Goal: Information Seeking & Learning: Learn about a topic

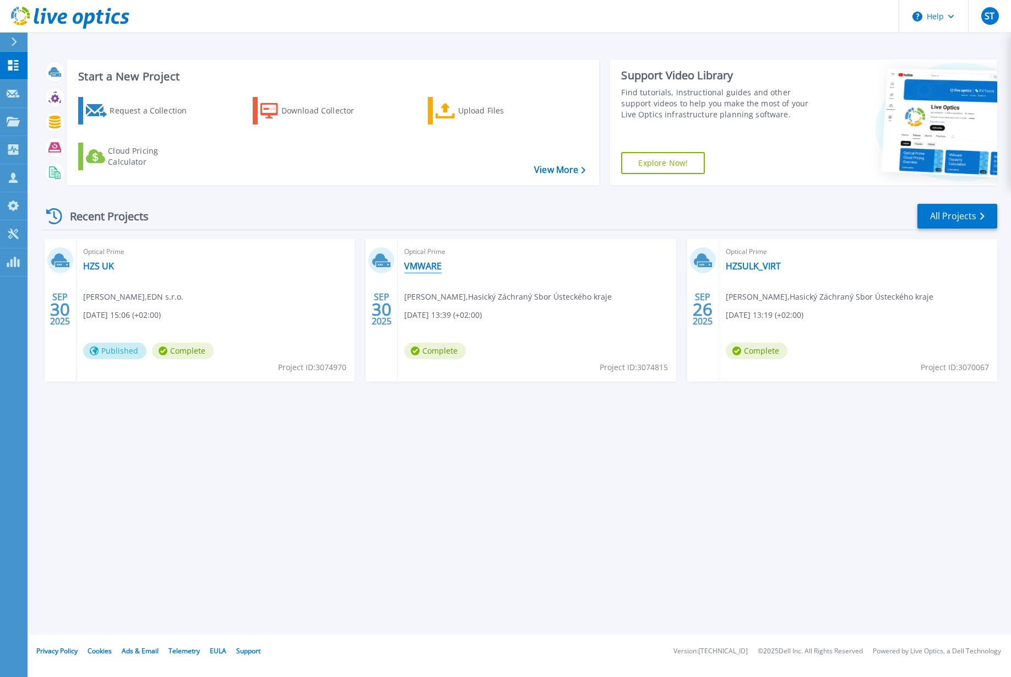
click at [427, 267] on link "VMWARE" at bounding box center [422, 265] width 37 height 11
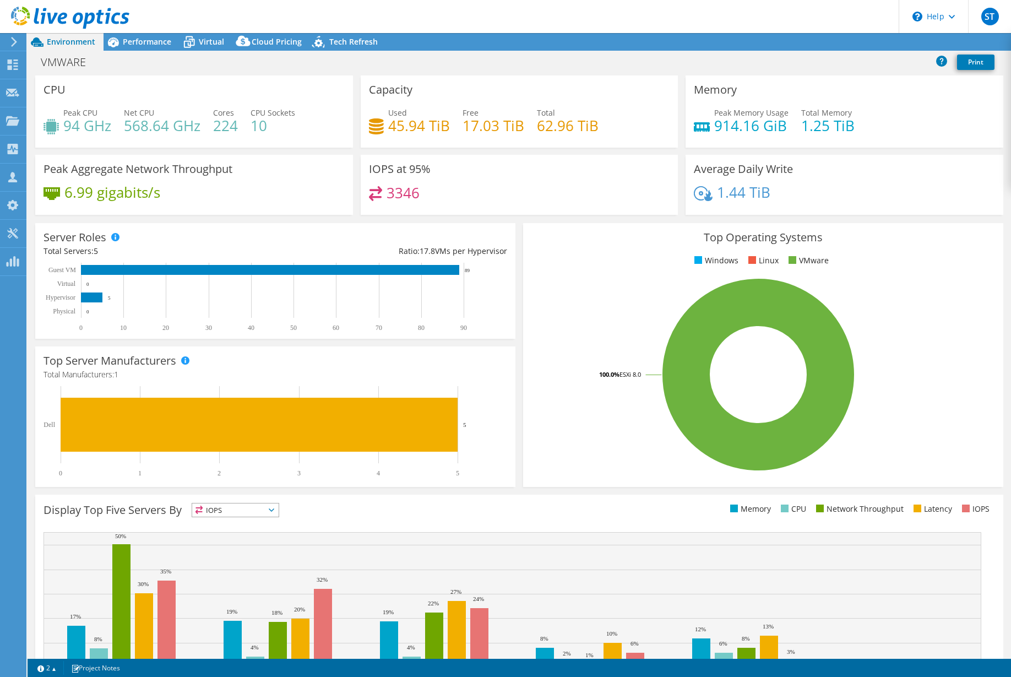
select select "USD"
radio input "true"
radio input "false"
drag, startPoint x: 66, startPoint y: 123, endPoint x: 110, endPoint y: 123, distance: 44.1
click at [110, 121] on h4 "94 GHz" at bounding box center [87, 125] width 48 height 12
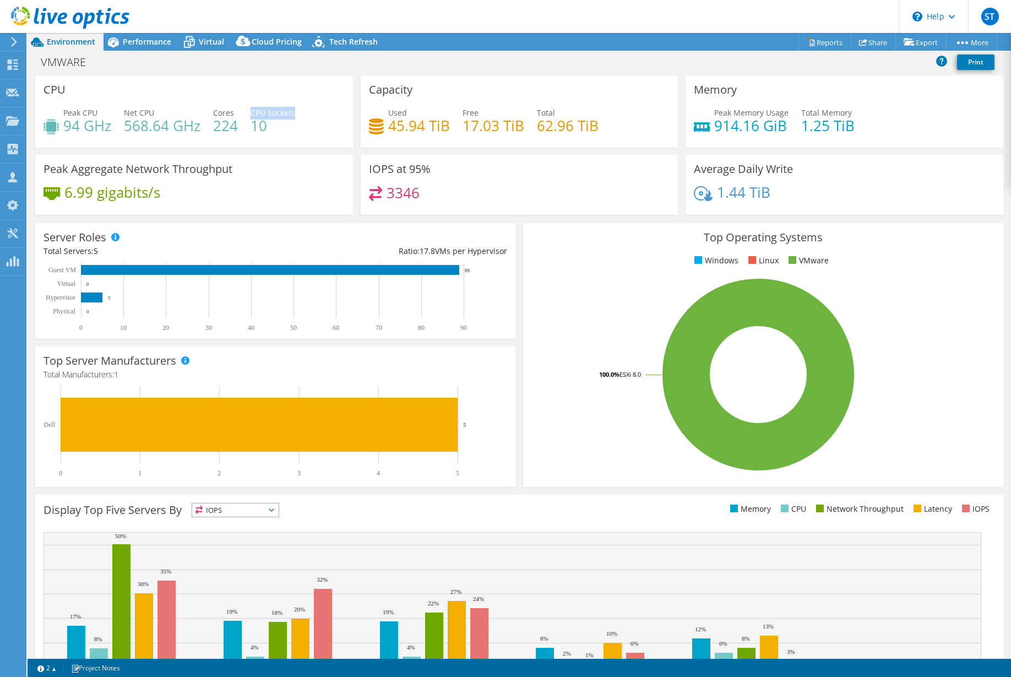
drag, startPoint x: 252, startPoint y: 110, endPoint x: 294, endPoint y: 107, distance: 41.9
click at [294, 107] on span "CPU Sockets" at bounding box center [273, 112] width 45 height 10
drag, startPoint x: 213, startPoint y: 126, endPoint x: 273, endPoint y: 122, distance: 59.6
click at [273, 122] on div "Peak CPU 94 GHz Net CPU 568.64 GHz Cores 224 CPU Sockets 10" at bounding box center [193, 125] width 301 height 36
click at [152, 132] on h4 "568.64 GHz" at bounding box center [162, 125] width 77 height 12
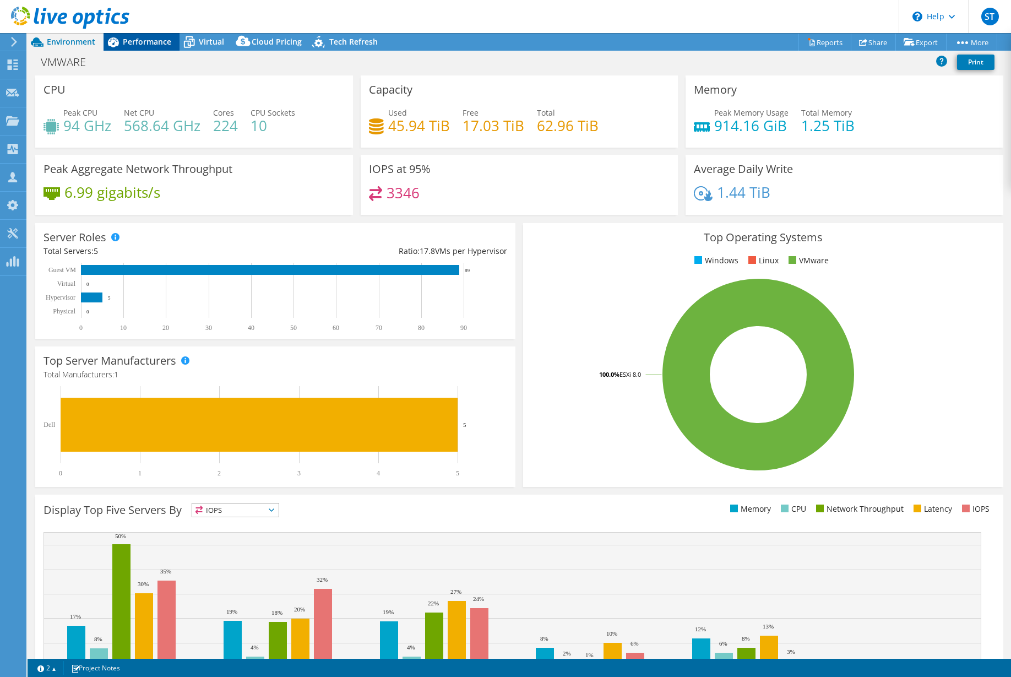
click at [146, 42] on span "Performance" at bounding box center [147, 41] width 48 height 10
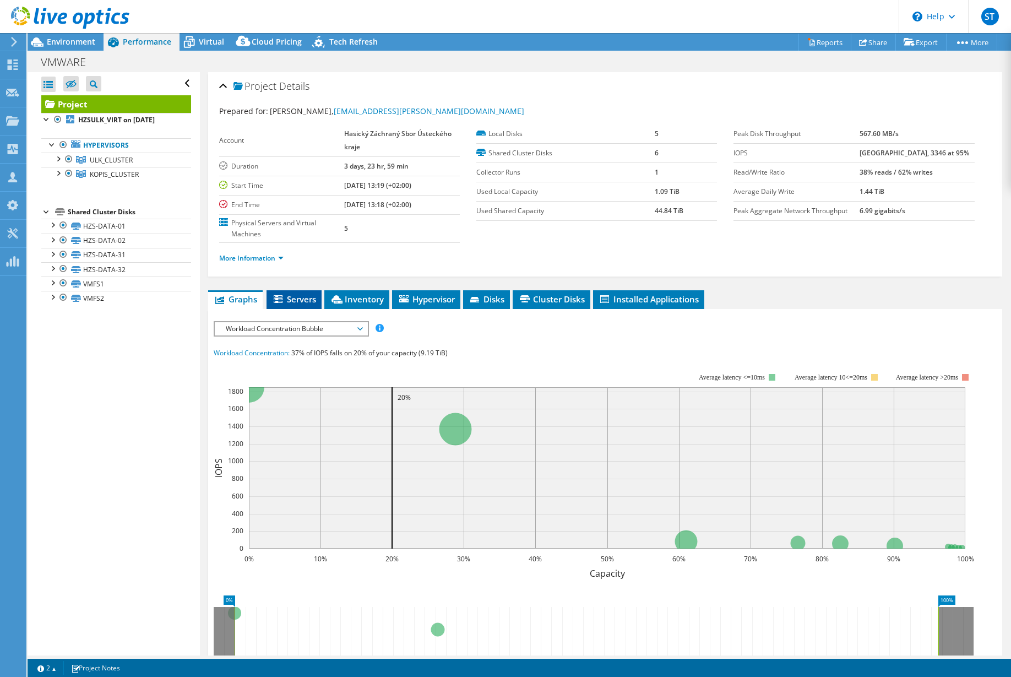
click at [305, 300] on span "Servers" at bounding box center [294, 298] width 44 height 11
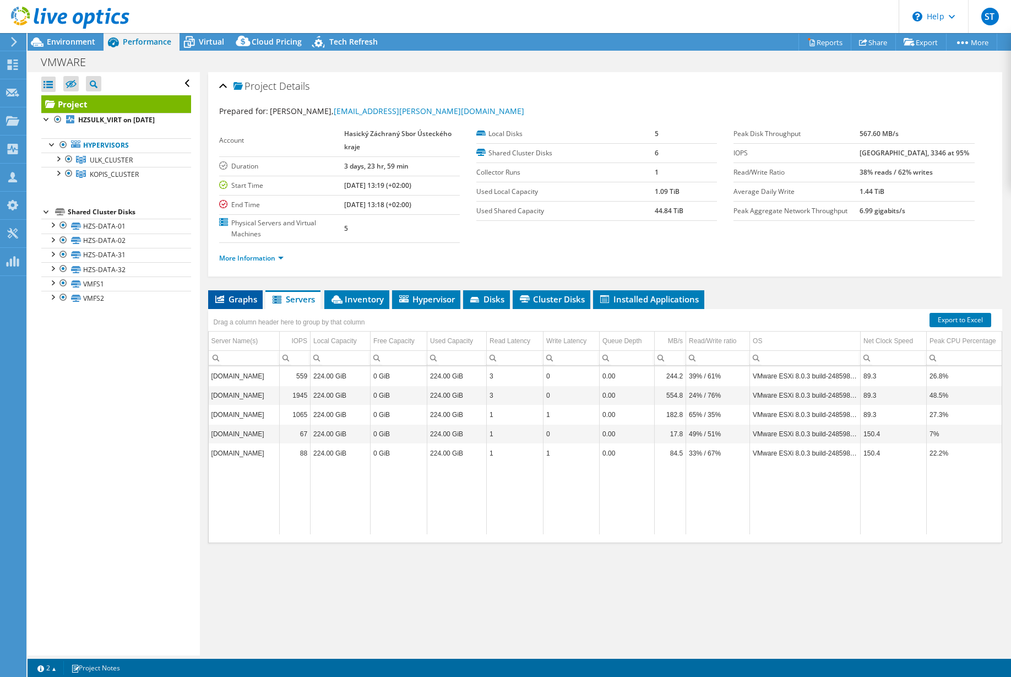
click at [253, 300] on span "Graphs" at bounding box center [235, 298] width 43 height 11
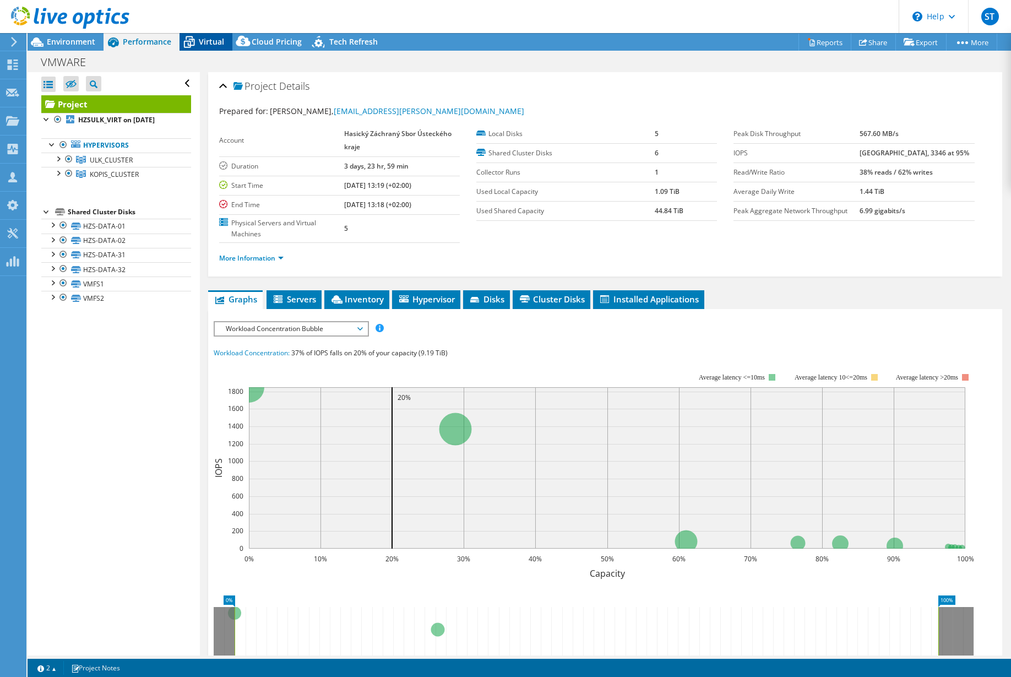
click at [203, 40] on span "Virtual" at bounding box center [211, 41] width 25 height 10
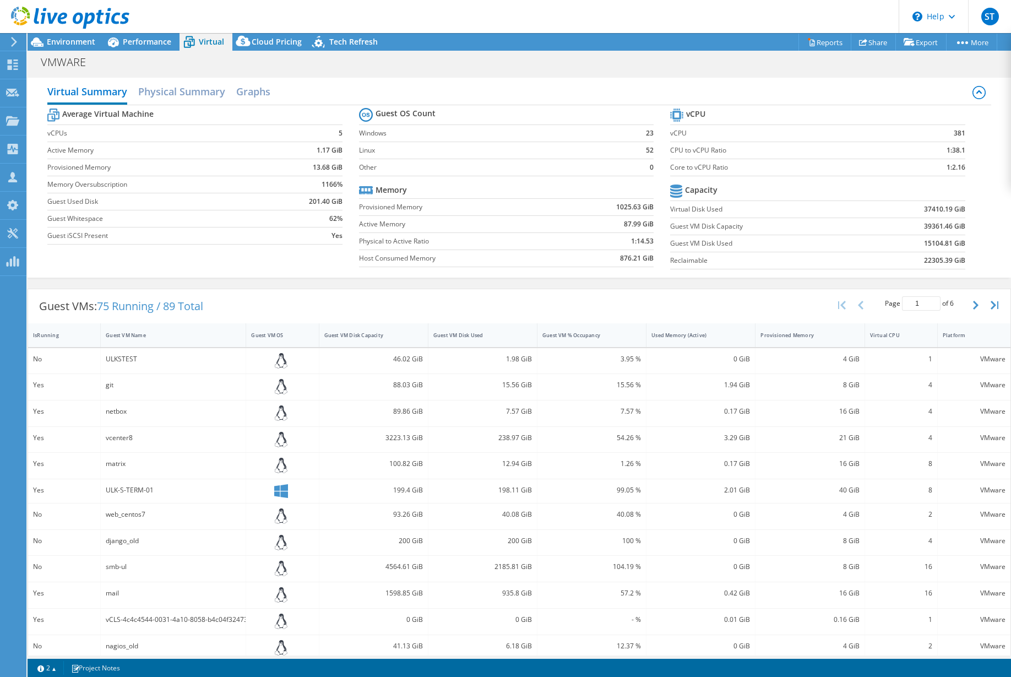
scroll to position [88, 0]
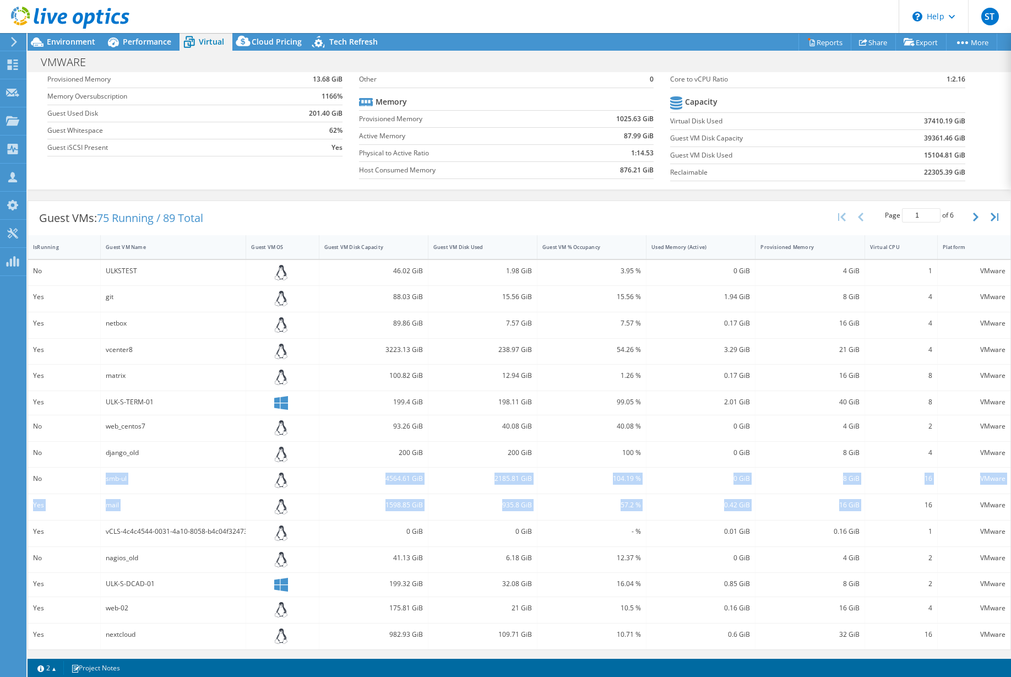
drag, startPoint x: 106, startPoint y: 477, endPoint x: 880, endPoint y: 507, distance: 775.3
click at [880, 507] on div "No ULKSTEST 46.02 GiB 1.98 GiB 3.95 % 0 GiB 4 GiB 1 VMware Yes git 88.03 GiB 15…" at bounding box center [519, 454] width 982 height 389
click at [874, 525] on div "1" at bounding box center [901, 531] width 62 height 12
drag, startPoint x: 941, startPoint y: 505, endPoint x: 121, endPoint y: 486, distance: 820.7
click at [121, 486] on div "No ULKSTEST 46.02 GiB 1.98 GiB 3.95 % 0 GiB 4 GiB 1 VMware Yes git 88.03 GiB 15…" at bounding box center [519, 454] width 982 height 389
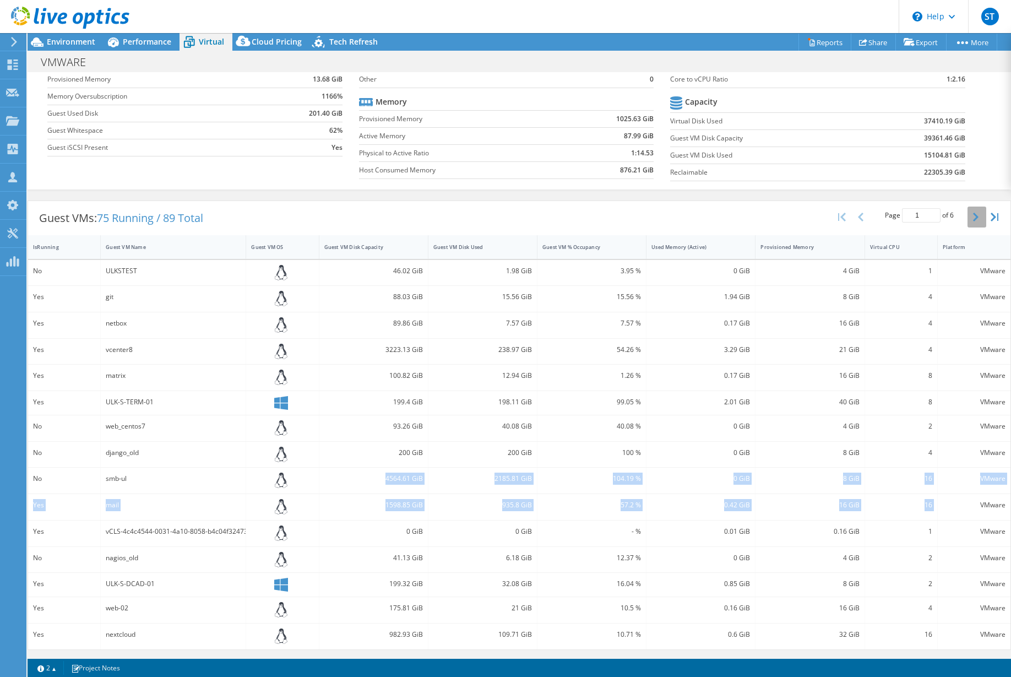
click at [973, 214] on icon "button" at bounding box center [976, 217] width 6 height 9
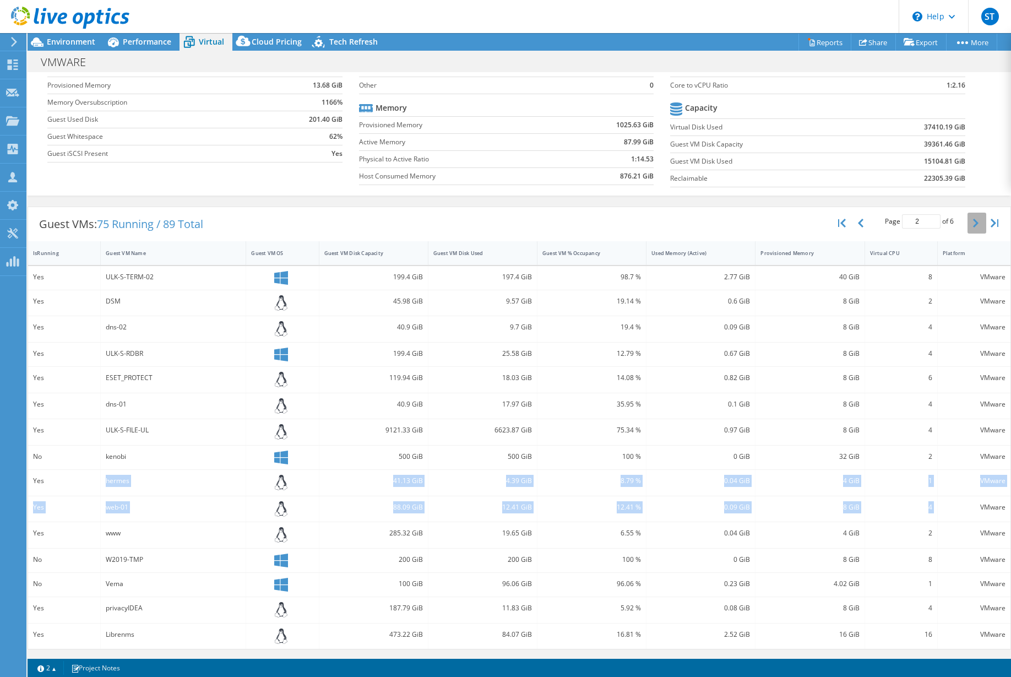
click at [973, 219] on icon "button" at bounding box center [976, 223] width 6 height 9
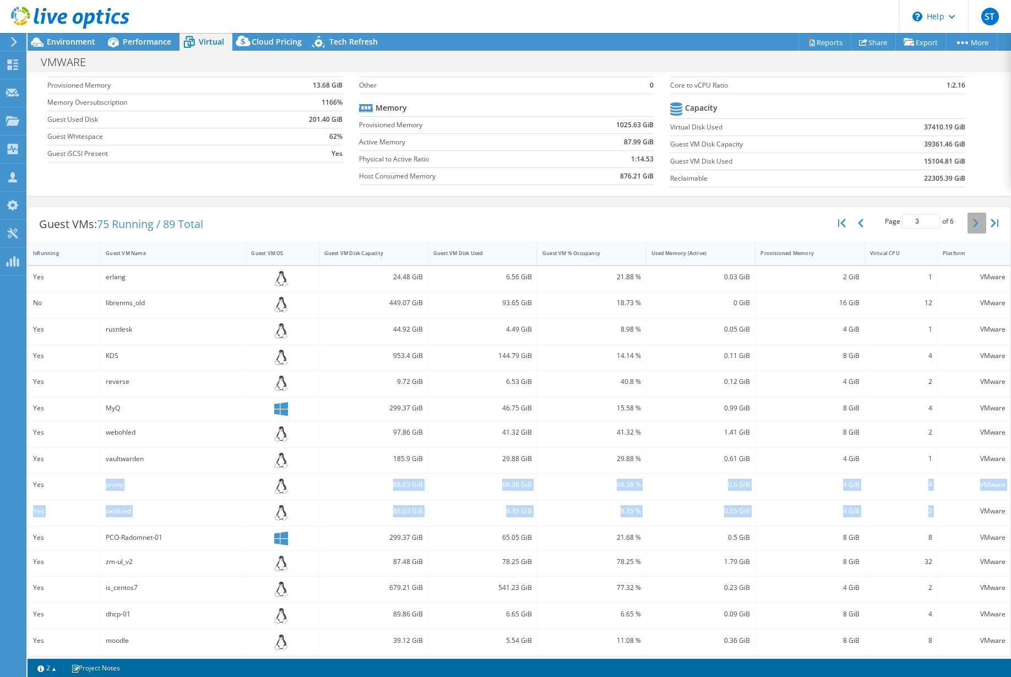
click at [973, 219] on icon "button" at bounding box center [976, 223] width 6 height 9
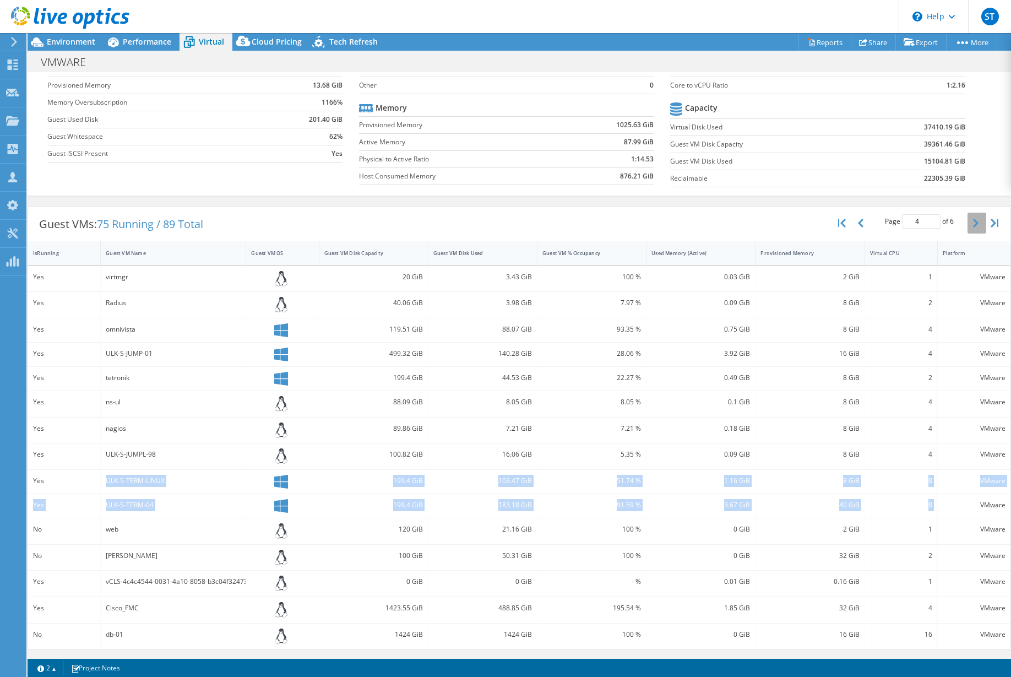
click at [973, 219] on icon "button" at bounding box center [976, 223] width 6 height 9
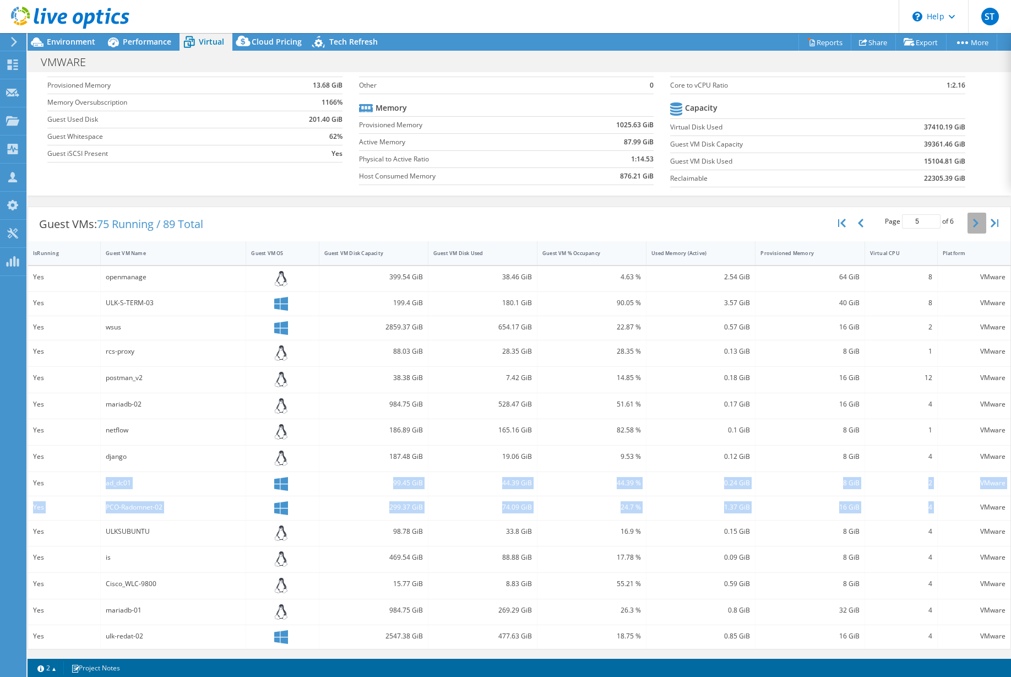
click at [973, 219] on icon "button" at bounding box center [976, 223] width 6 height 9
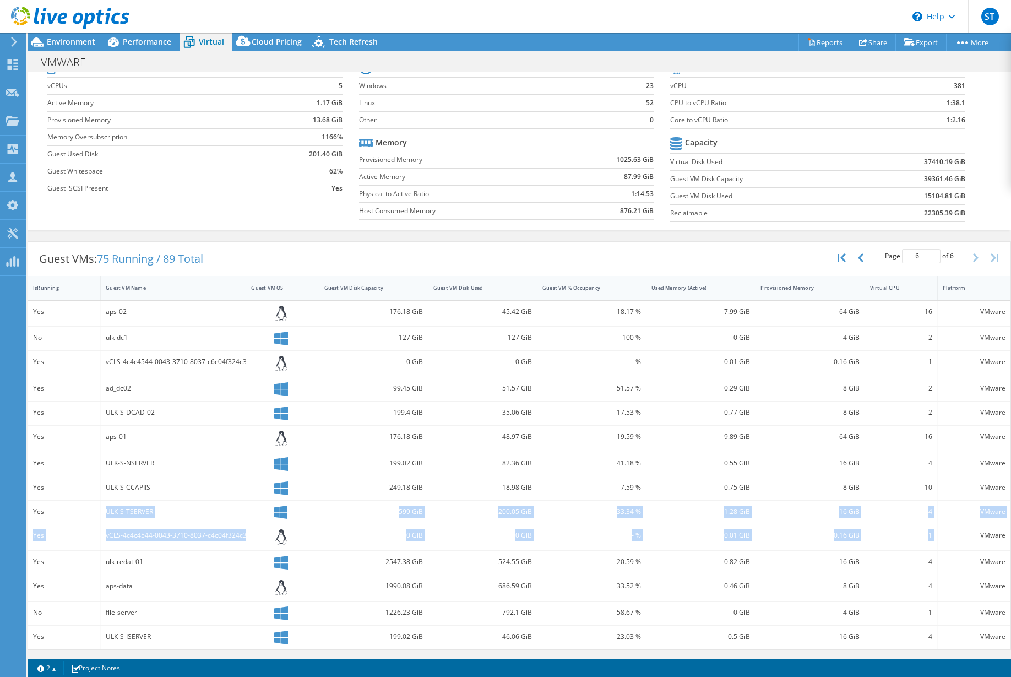
scroll to position [47, 0]
click at [834, 258] on button "button" at bounding box center [843, 257] width 19 height 21
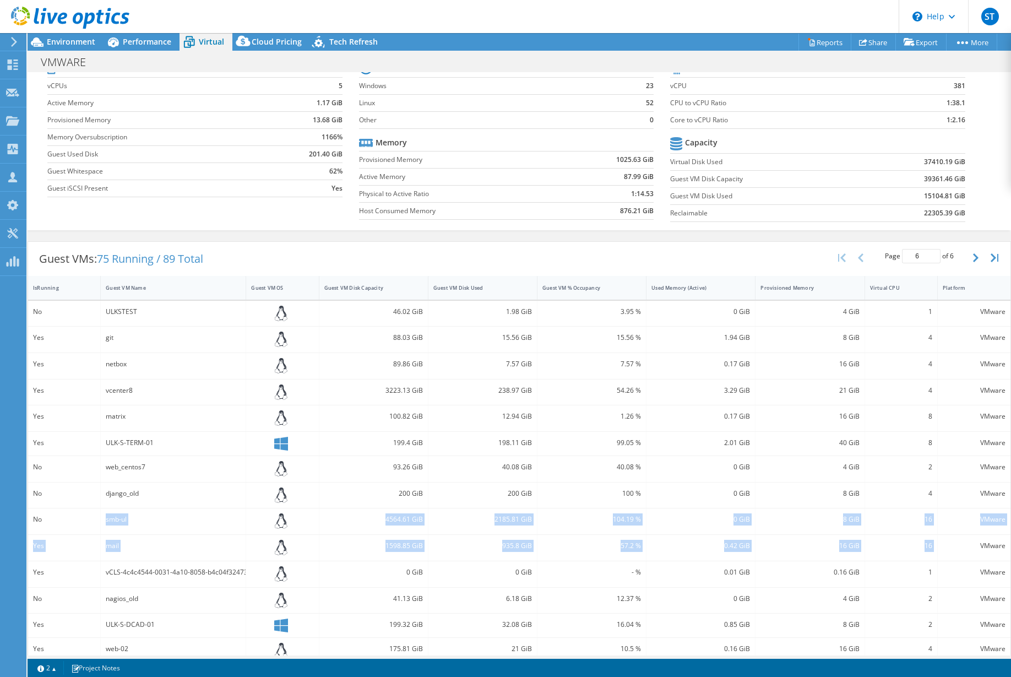
type input "1"
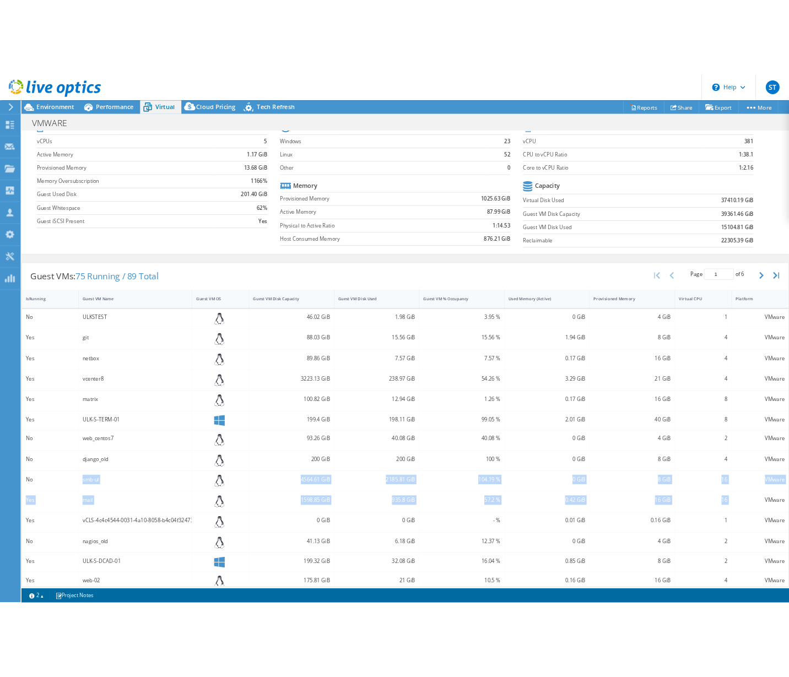
scroll to position [0, 0]
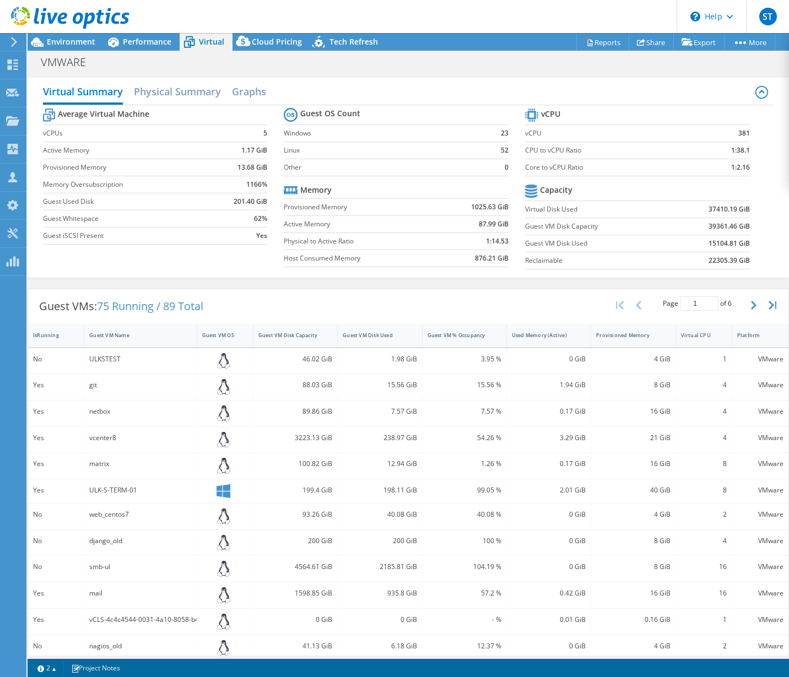
click at [257, 91] on h2 "Graphs" at bounding box center [249, 91] width 34 height 22
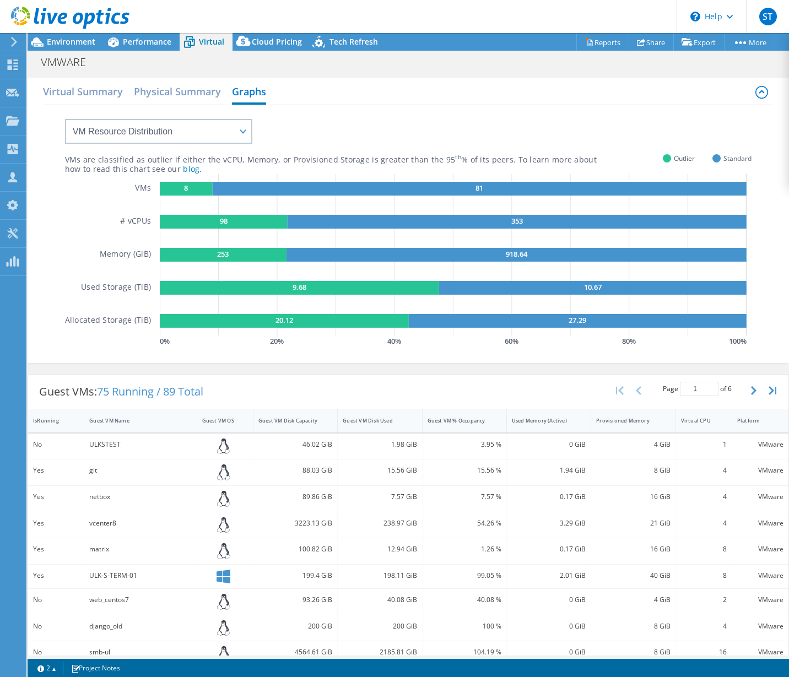
click at [105, 99] on h2 "Virtual Summary" at bounding box center [83, 91] width 80 height 22
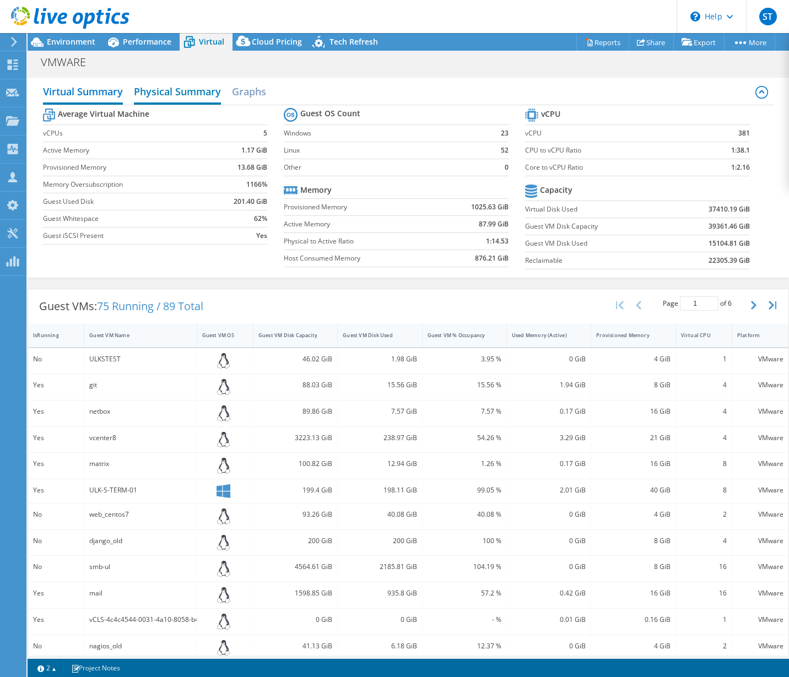
click at [187, 88] on h2 "Physical Summary" at bounding box center [177, 92] width 87 height 24
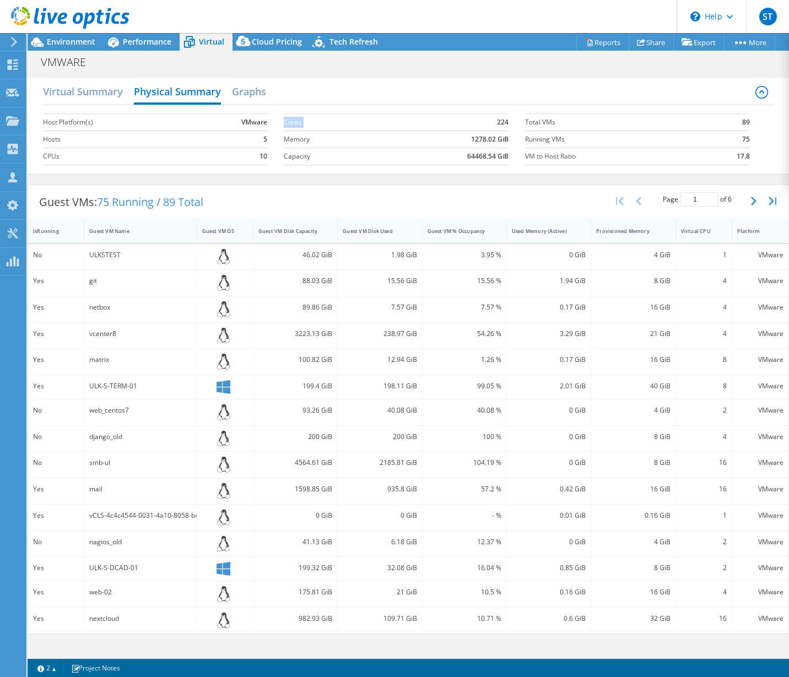
drag, startPoint x: 496, startPoint y: 122, endPoint x: 510, endPoint y: 123, distance: 14.4
click at [510, 123] on section "Cores 224 Memory 1278.02 GiB Capacity 64468.54 GiB" at bounding box center [404, 139] width 241 height 63
click at [452, 119] on td "224" at bounding box center [445, 121] width 127 height 17
click at [67, 93] on h2 "Virtual Summary" at bounding box center [83, 92] width 80 height 24
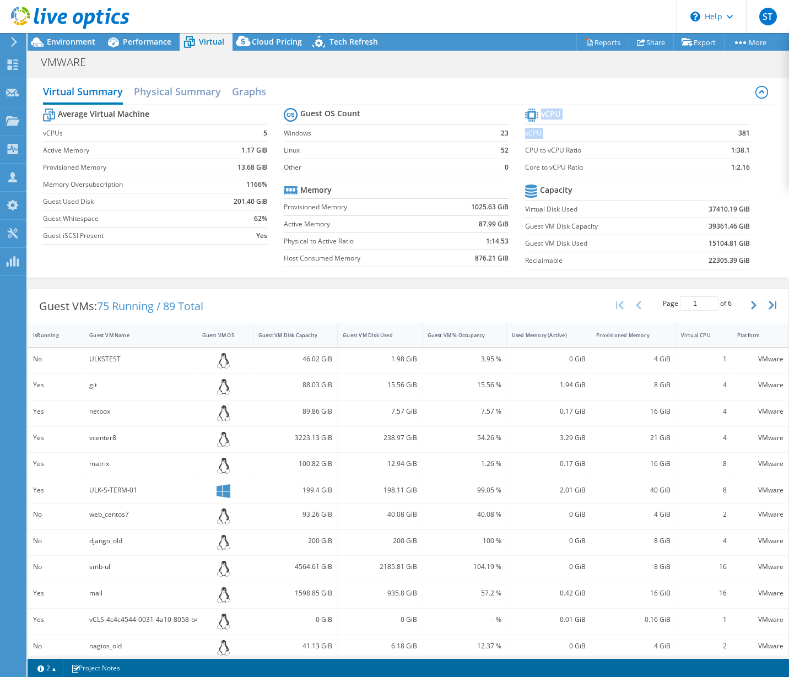
drag, startPoint x: 730, startPoint y: 134, endPoint x: 746, endPoint y: 133, distance: 15.5
click at [746, 133] on section "vCPU vCPU 381 CPU to vCPU Ratio 1:38.1 Core to vCPU Ratio 1:2.16 Capacity Virtu…" at bounding box center [645, 190] width 241 height 169
drag, startPoint x: 758, startPoint y: 137, endPoint x: 739, endPoint y: 137, distance: 18.7
click at [758, 137] on div "Average Virtual Machine vCPUs 5 Active Memory 1.17 GiB Provisioned Memory 13.68…" at bounding box center [408, 190] width 731 height 170
click at [763, 151] on div "Average Virtual Machine vCPUs 5 Active Memory 1.17 GiB Provisioned Memory 13.68…" at bounding box center [408, 190] width 731 height 170
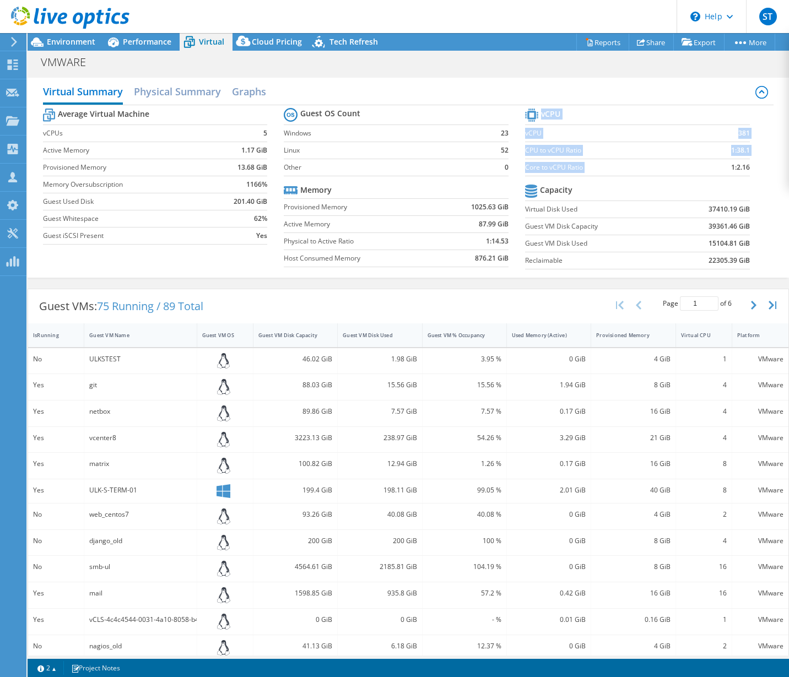
drag, startPoint x: 725, startPoint y: 166, endPoint x: 746, endPoint y: 166, distance: 20.9
click at [746, 166] on section "vCPU vCPU 381 CPU to vCPU Ratio 1:38.1 Core to vCPU Ratio 1:2.16 Capacity Virtu…" at bounding box center [645, 190] width 241 height 169
click at [700, 171] on td "1:2.16" at bounding box center [723, 167] width 51 height 17
click at [726, 167] on td "1:2.16" at bounding box center [723, 167] width 51 height 17
drag, startPoint x: 730, startPoint y: 166, endPoint x: 745, endPoint y: 166, distance: 14.9
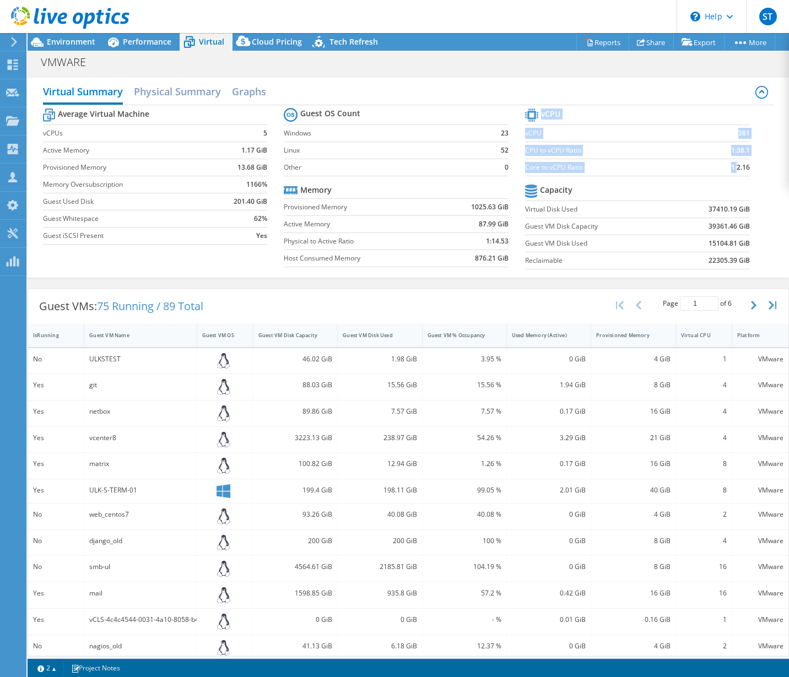
click at [745, 166] on section "vCPU vCPU 381 CPU to vCPU Ratio 1:38.1 Core to vCPU Ratio 1:2.16 Capacity Virtu…" at bounding box center [645, 190] width 241 height 169
click at [753, 215] on section "vCPU vCPU 381 CPU to vCPU Ratio 1:38.1 Core to vCPU Ratio 1:2.16 Capacity Virtu…" at bounding box center [645, 190] width 241 height 169
click at [711, 566] on div "16" at bounding box center [704, 567] width 46 height 12
drag, startPoint x: 710, startPoint y: 565, endPoint x: 720, endPoint y: 565, distance: 10.5
click at [720, 565] on div "16" at bounding box center [704, 569] width 56 height 26
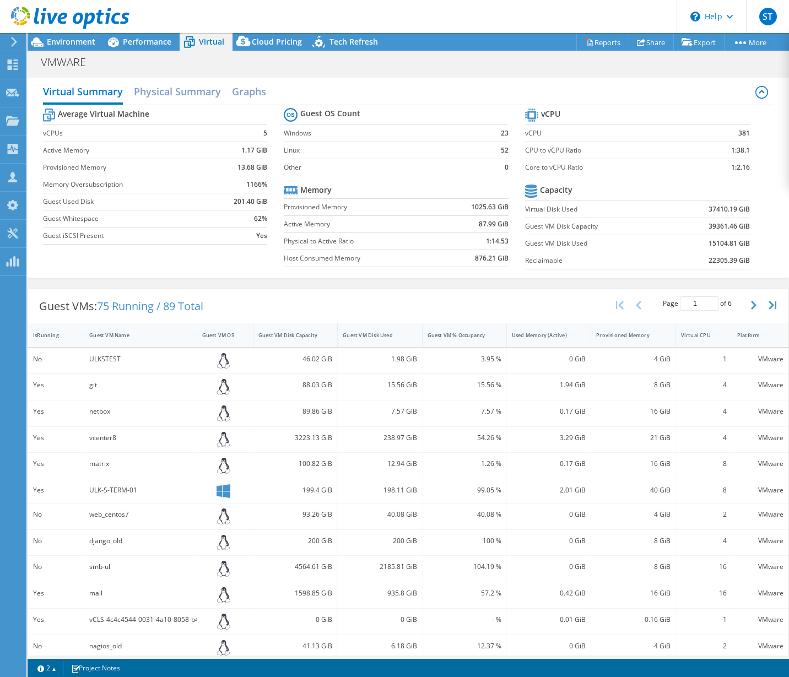
click at [759, 176] on div "Average Virtual Machine vCPUs 5 Active Memory 1.17 GiB Provisioned Memory 13.68…" at bounding box center [408, 190] width 731 height 170
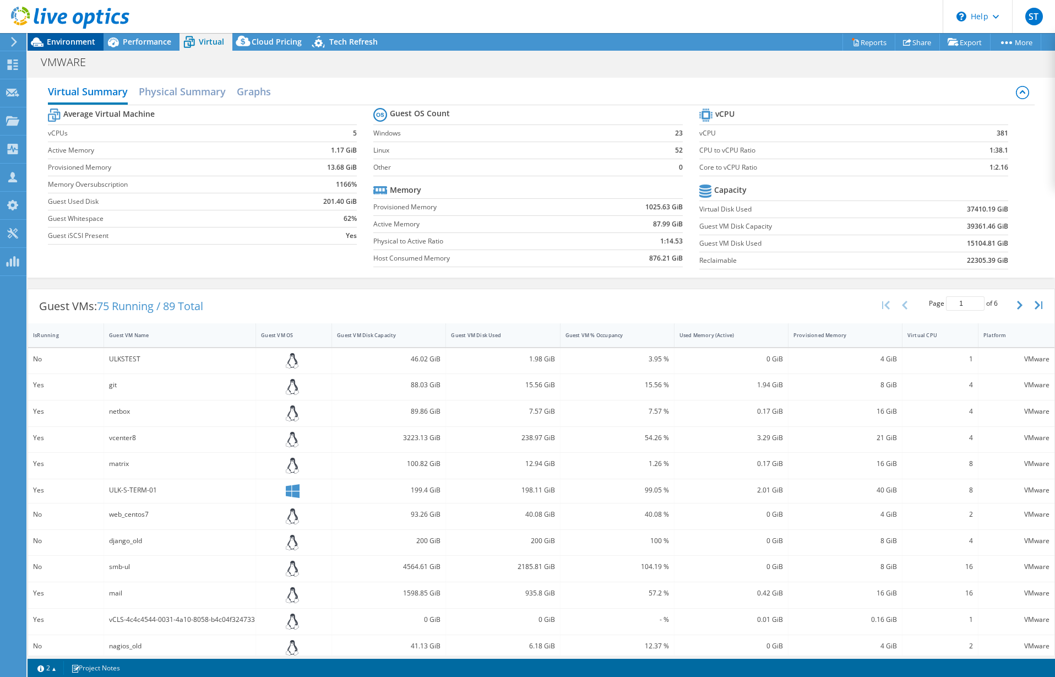
click at [65, 40] on span "Environment" at bounding box center [71, 41] width 48 height 10
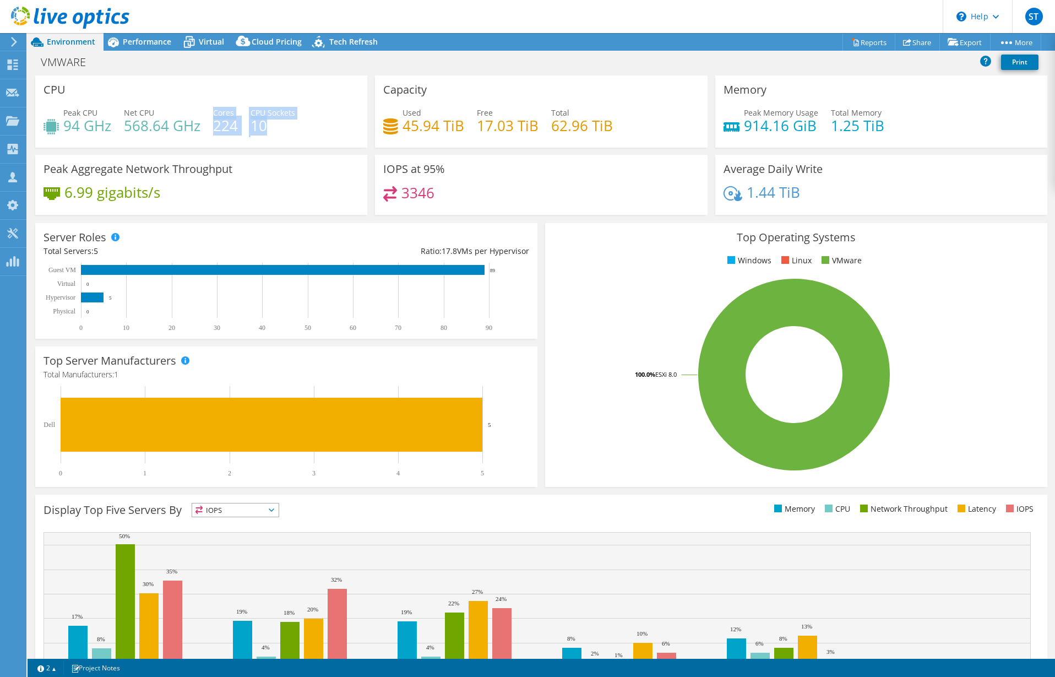
drag, startPoint x: 214, startPoint y: 113, endPoint x: 264, endPoint y: 128, distance: 51.6
click at [264, 128] on div "Peak CPU 94 GHz Net CPU 568.64 GHz Cores 224 CPU Sockets 10" at bounding box center [201, 125] width 316 height 36
copy div "Cores 224 CPU Sockets 10"
